Goal: Find specific page/section: Find specific page/section

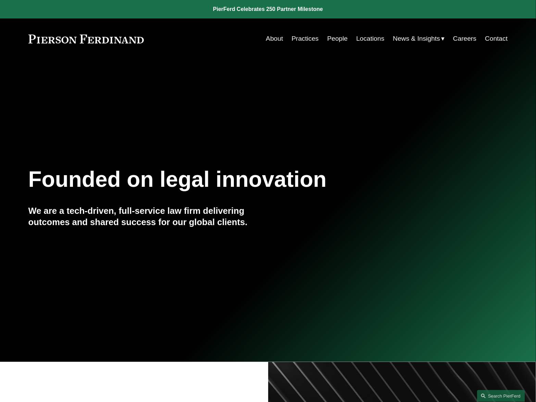
click at [339, 38] on link "People" at bounding box center [337, 38] width 21 height 13
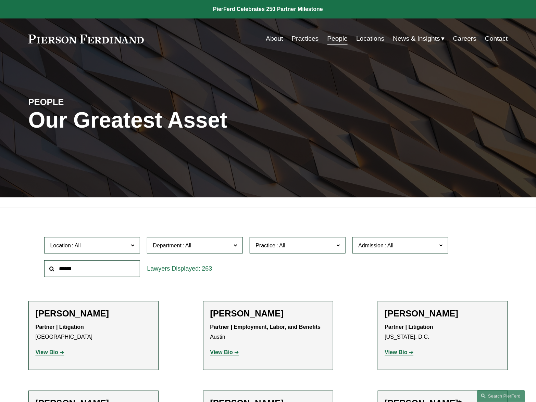
click at [85, 275] on input "text" at bounding box center [92, 269] width 96 height 17
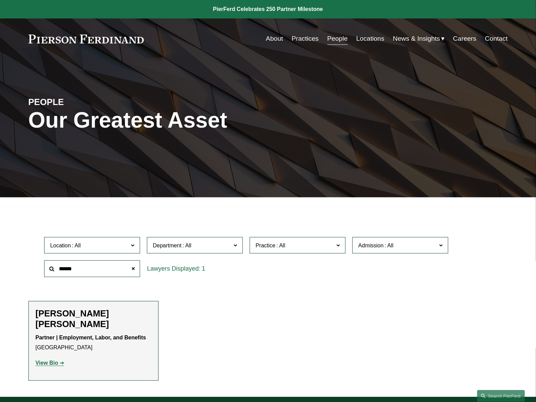
type input "******"
click at [50, 363] on strong "View Bio" at bounding box center [47, 363] width 23 height 6
